Goal: Check status: Check status

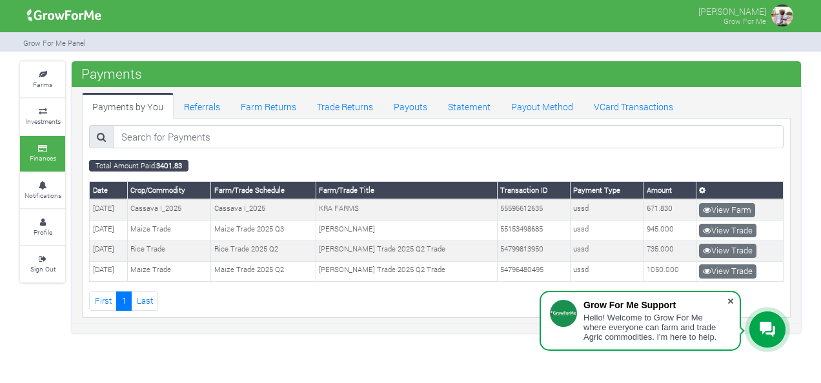
click at [729, 300] on span at bounding box center [730, 301] width 13 height 13
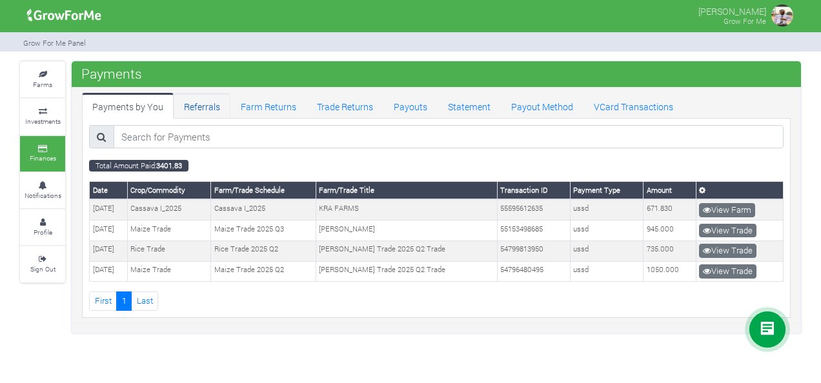
click at [207, 101] on link "Referrals" at bounding box center [202, 106] width 57 height 26
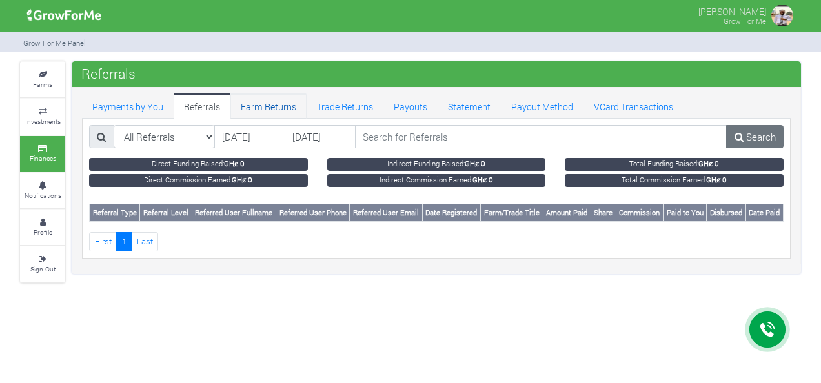
click at [248, 103] on link "Farm Returns" at bounding box center [268, 106] width 76 height 26
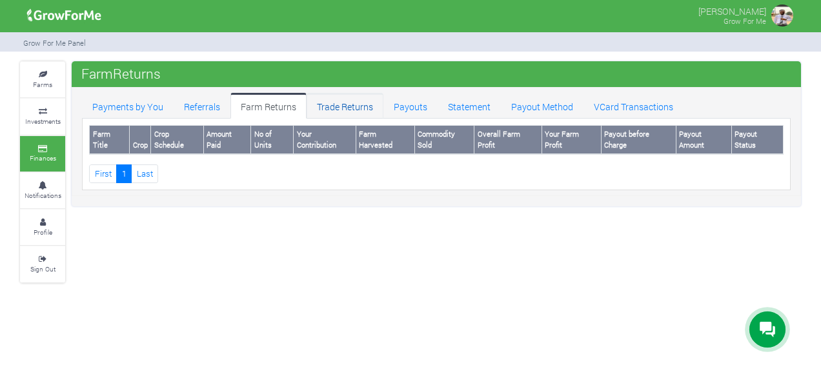
click at [325, 103] on link "Trade Returns" at bounding box center [345, 106] width 77 height 26
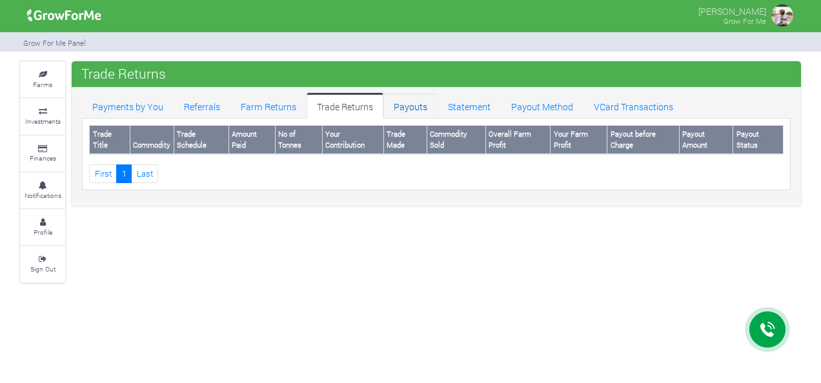
click at [394, 106] on link "Payouts" at bounding box center [410, 106] width 54 height 26
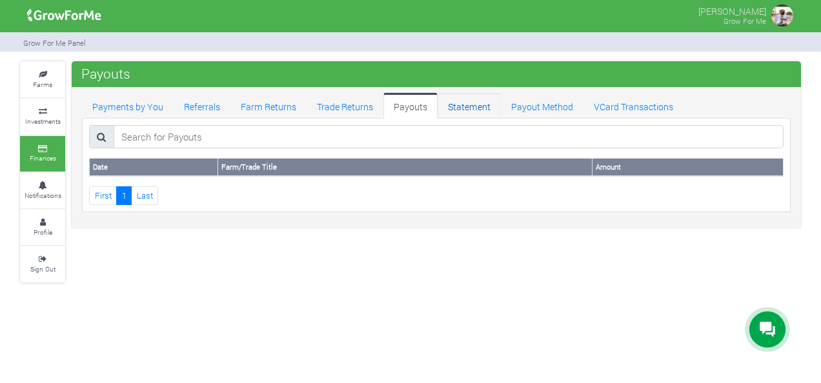
click at [475, 100] on link "Statement" at bounding box center [469, 106] width 63 height 26
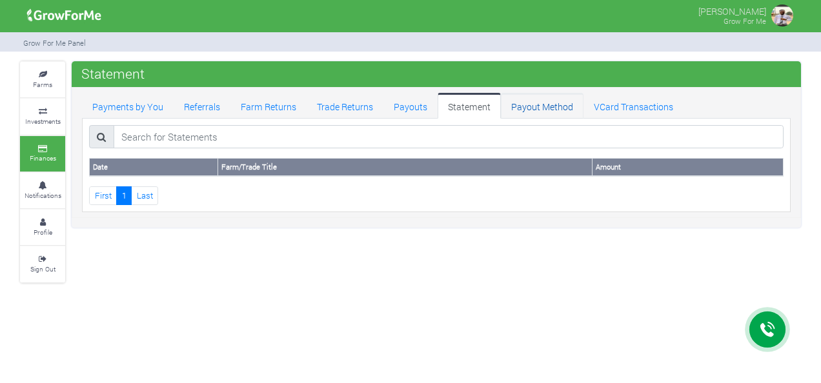
click at [536, 106] on link "Payout Method" at bounding box center [542, 106] width 83 height 26
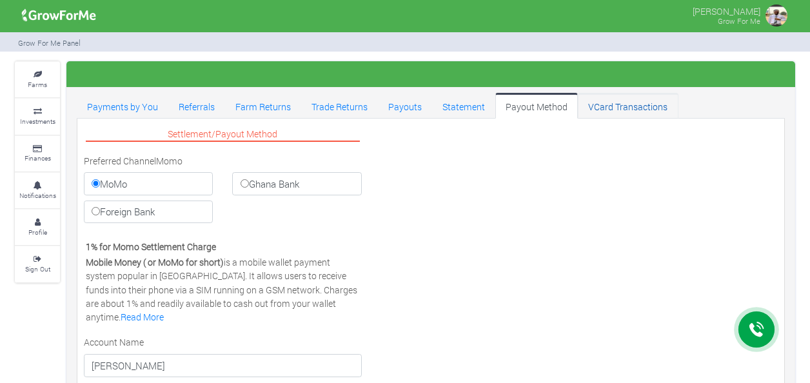
click at [612, 94] on link "VCard Transactions" at bounding box center [628, 106] width 100 height 26
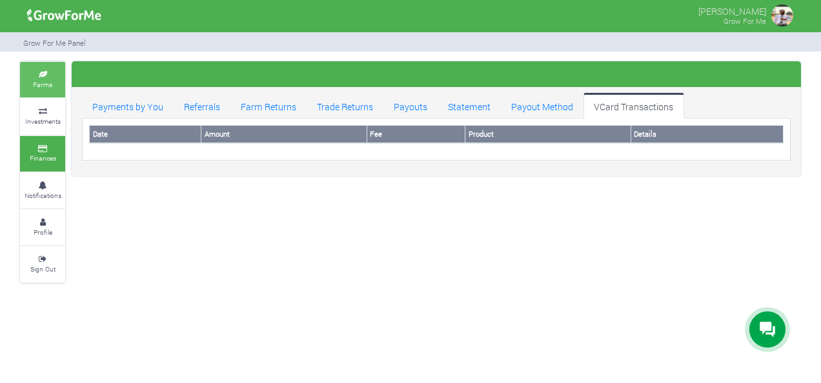
click at [34, 85] on small "Farms" at bounding box center [42, 84] width 19 height 9
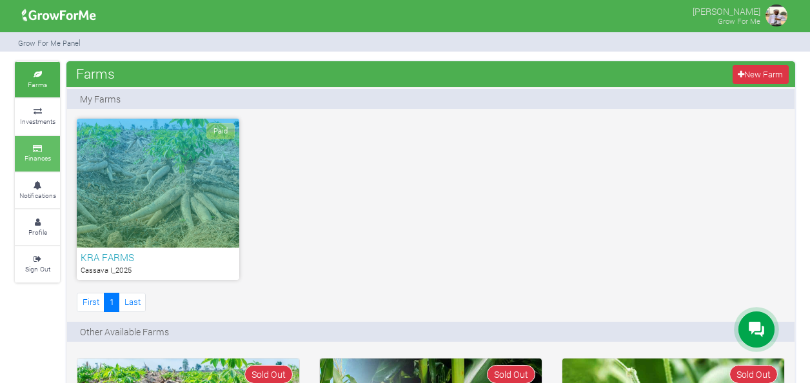
click at [25, 158] on small "Finances" at bounding box center [38, 158] width 26 height 9
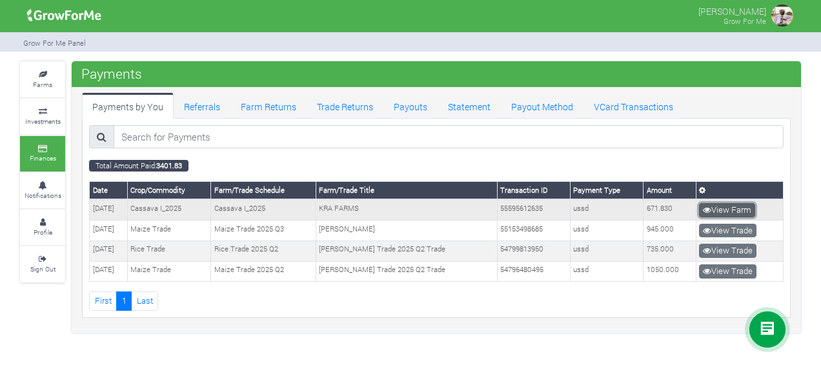
click at [711, 210] on icon at bounding box center [707, 210] width 8 height 8
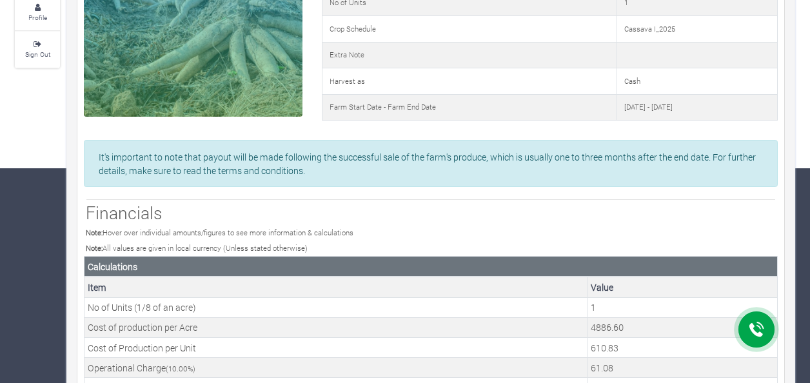
scroll to position [158, 0]
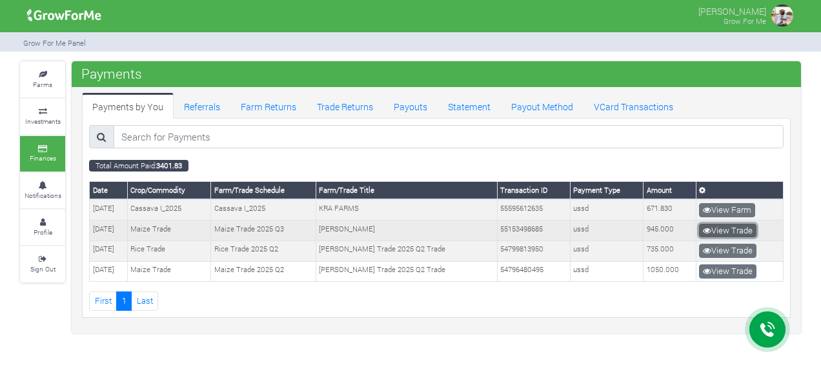
click at [732, 230] on link "View Trade" at bounding box center [727, 231] width 57 height 14
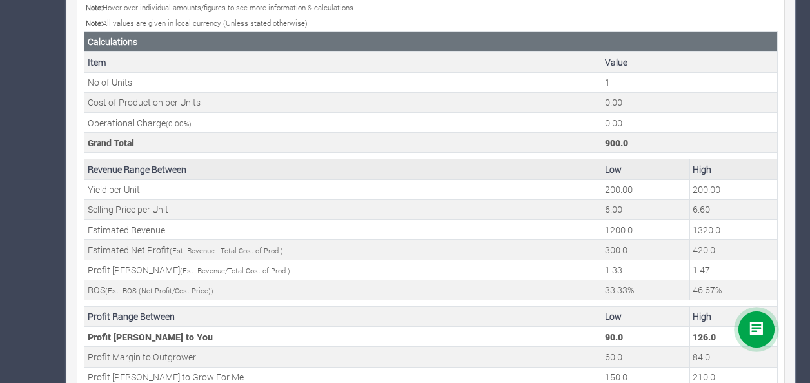
scroll to position [505, 0]
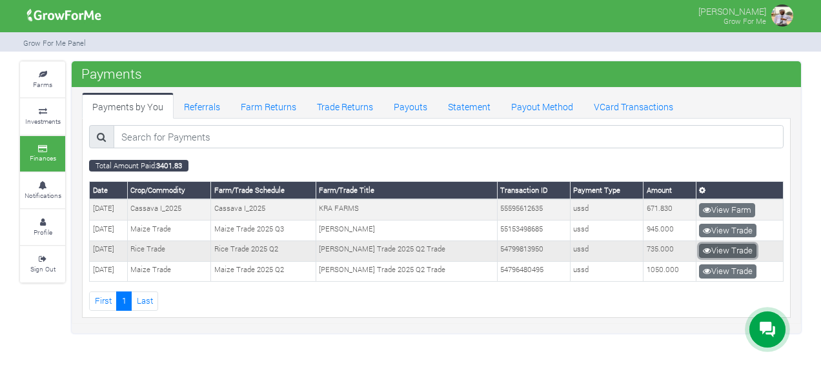
click at [711, 247] on icon at bounding box center [707, 250] width 8 height 8
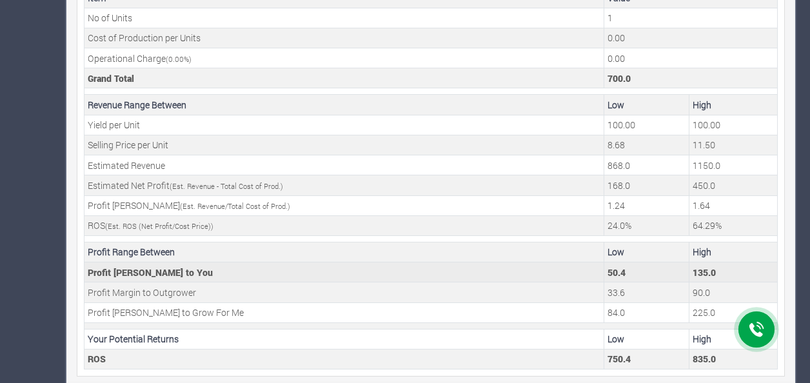
scroll to position [505, 0]
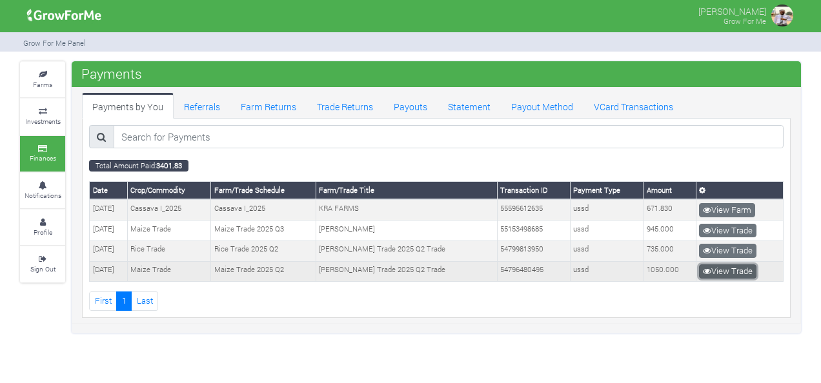
click at [732, 268] on link "View Trade" at bounding box center [727, 272] width 57 height 14
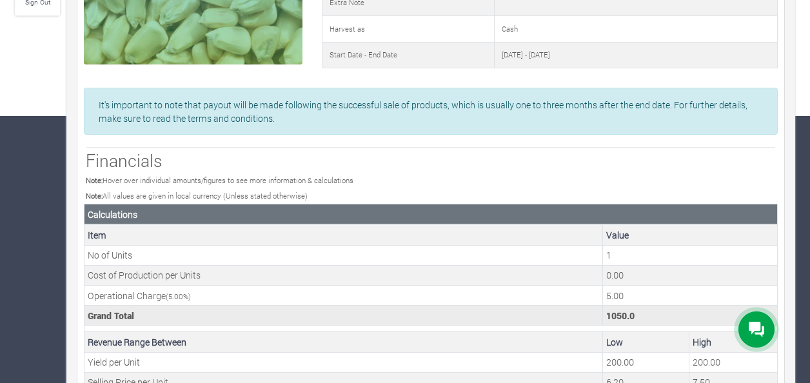
scroll to position [247, 0]
